Goal: Use online tool/utility: Utilize a website feature to perform a specific function

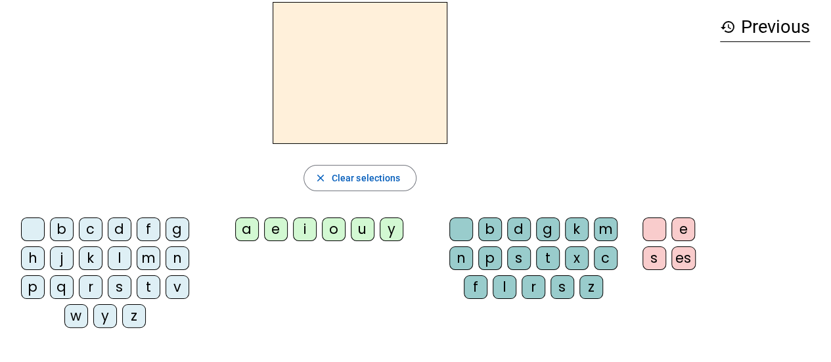
scroll to position [55, 0]
click at [66, 227] on div "b" at bounding box center [62, 230] width 24 height 24
click at [252, 234] on div "a" at bounding box center [247, 230] width 24 height 24
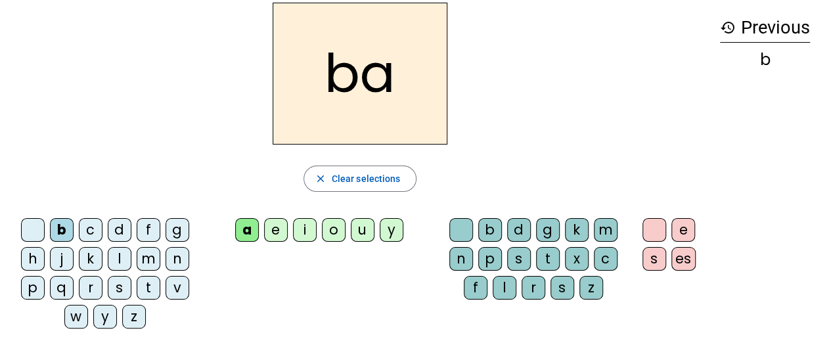
click at [508, 287] on div "l" at bounding box center [505, 288] width 24 height 24
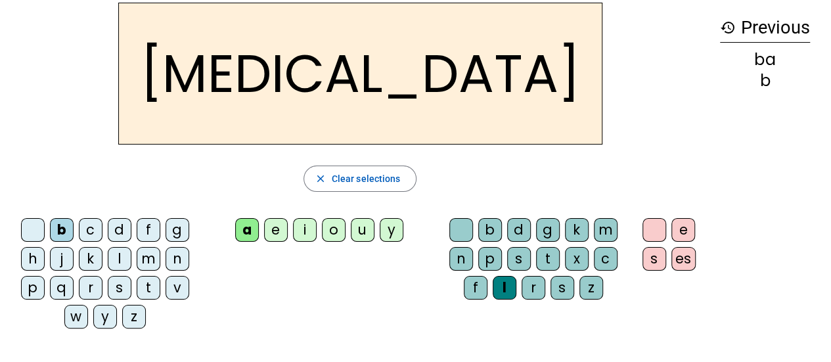
click at [508, 287] on div "l" at bounding box center [505, 288] width 24 height 24
click at [680, 231] on div "e" at bounding box center [683, 230] width 24 height 24
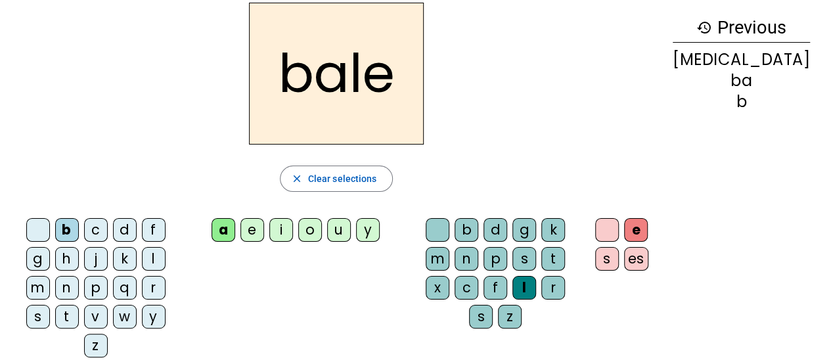
click at [619, 253] on div "s" at bounding box center [607, 259] width 24 height 24
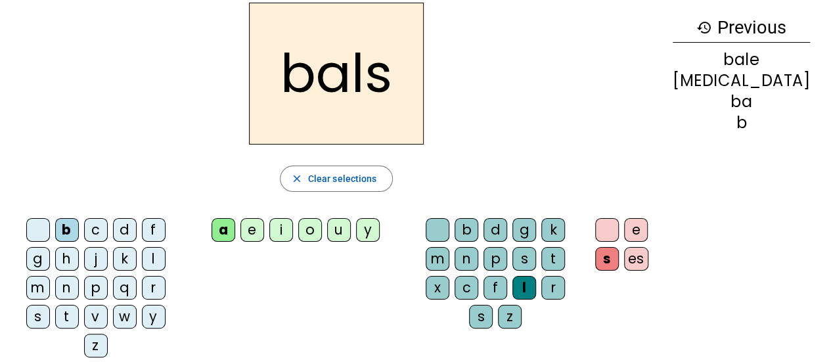
click at [648, 254] on div "es" at bounding box center [636, 259] width 24 height 24
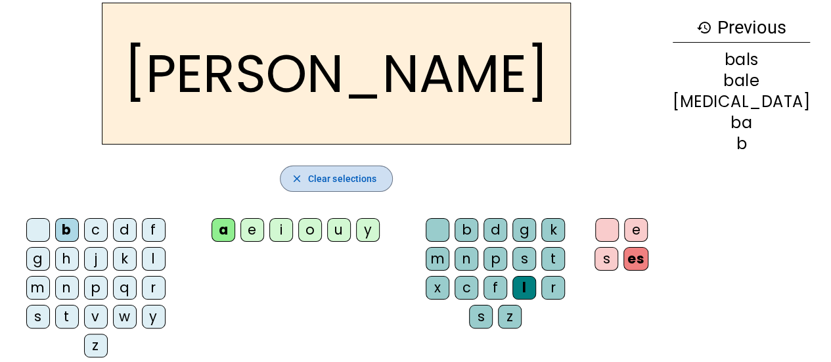
click at [303, 183] on mat-icon "close" at bounding box center [297, 179] width 12 height 12
